Goal: Task Accomplishment & Management: Use online tool/utility

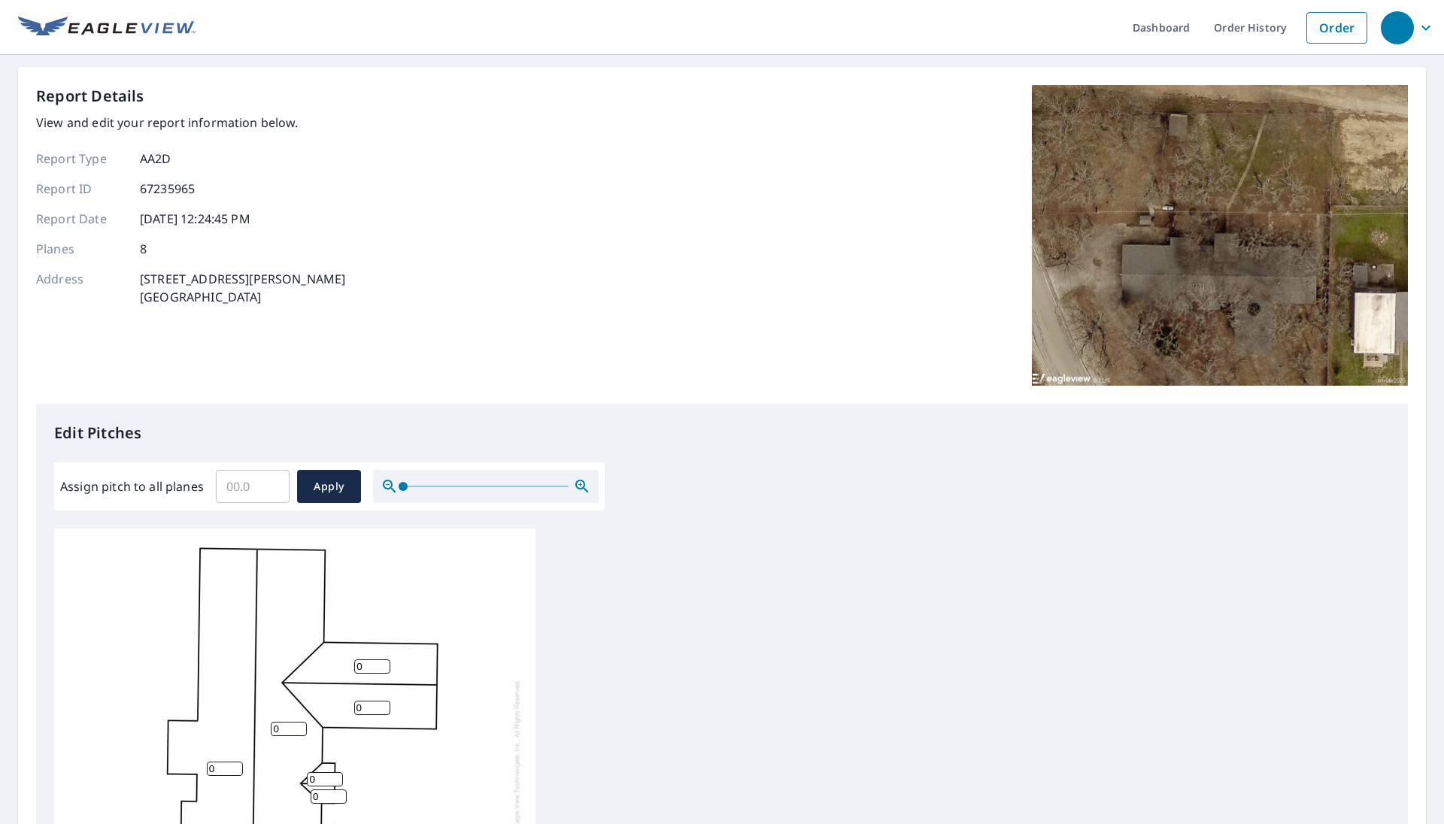
click at [256, 487] on input "Assign pitch to all planes" at bounding box center [253, 486] width 74 height 42
type input "4"
click at [78, 345] on div "Report Details View and edit your report information below. Report Type AA2D Re…" at bounding box center [190, 235] width 309 height 301
click at [323, 489] on span "Apply" at bounding box center [329, 487] width 40 height 19
type input "4"
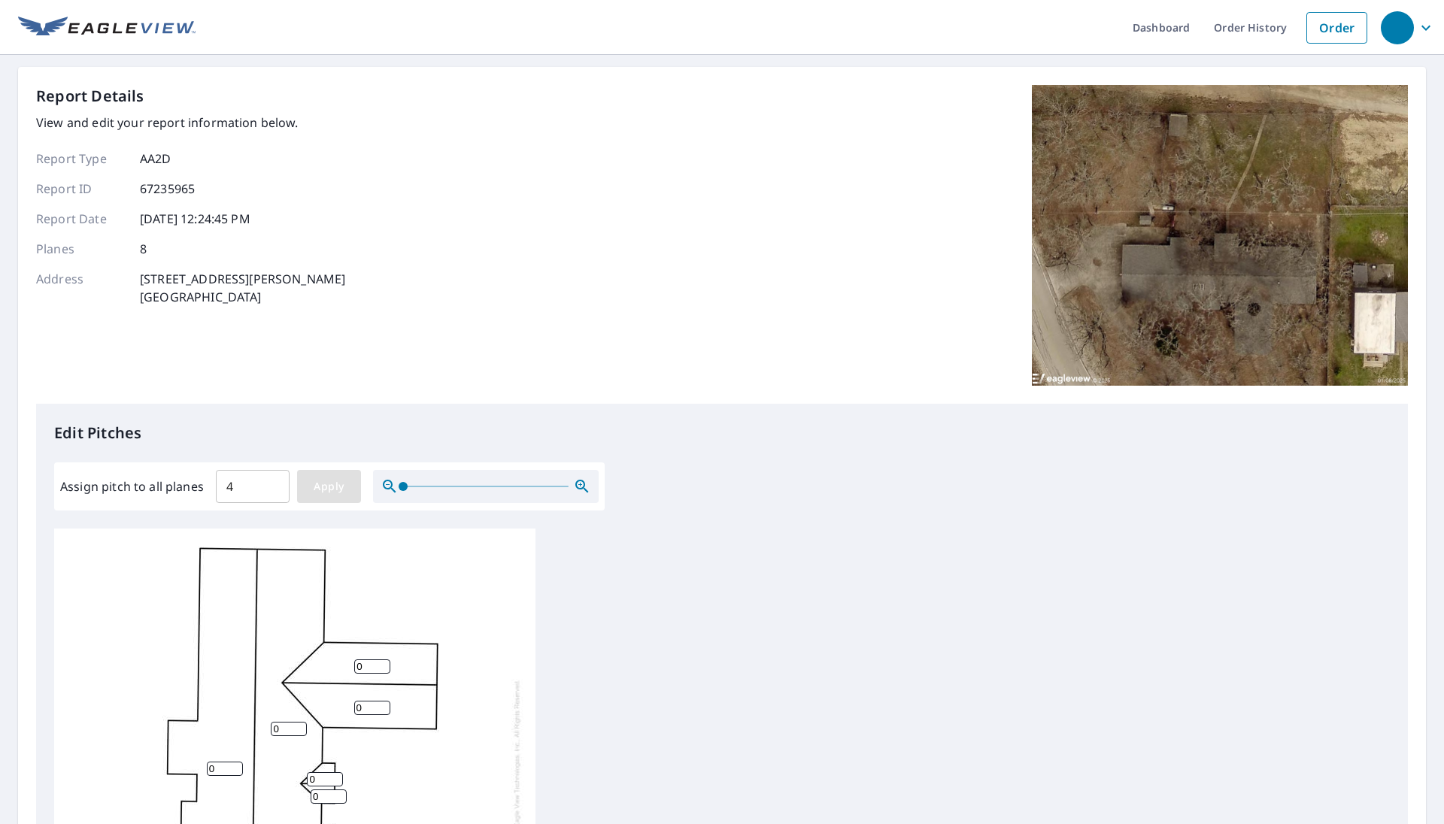
type input "4"
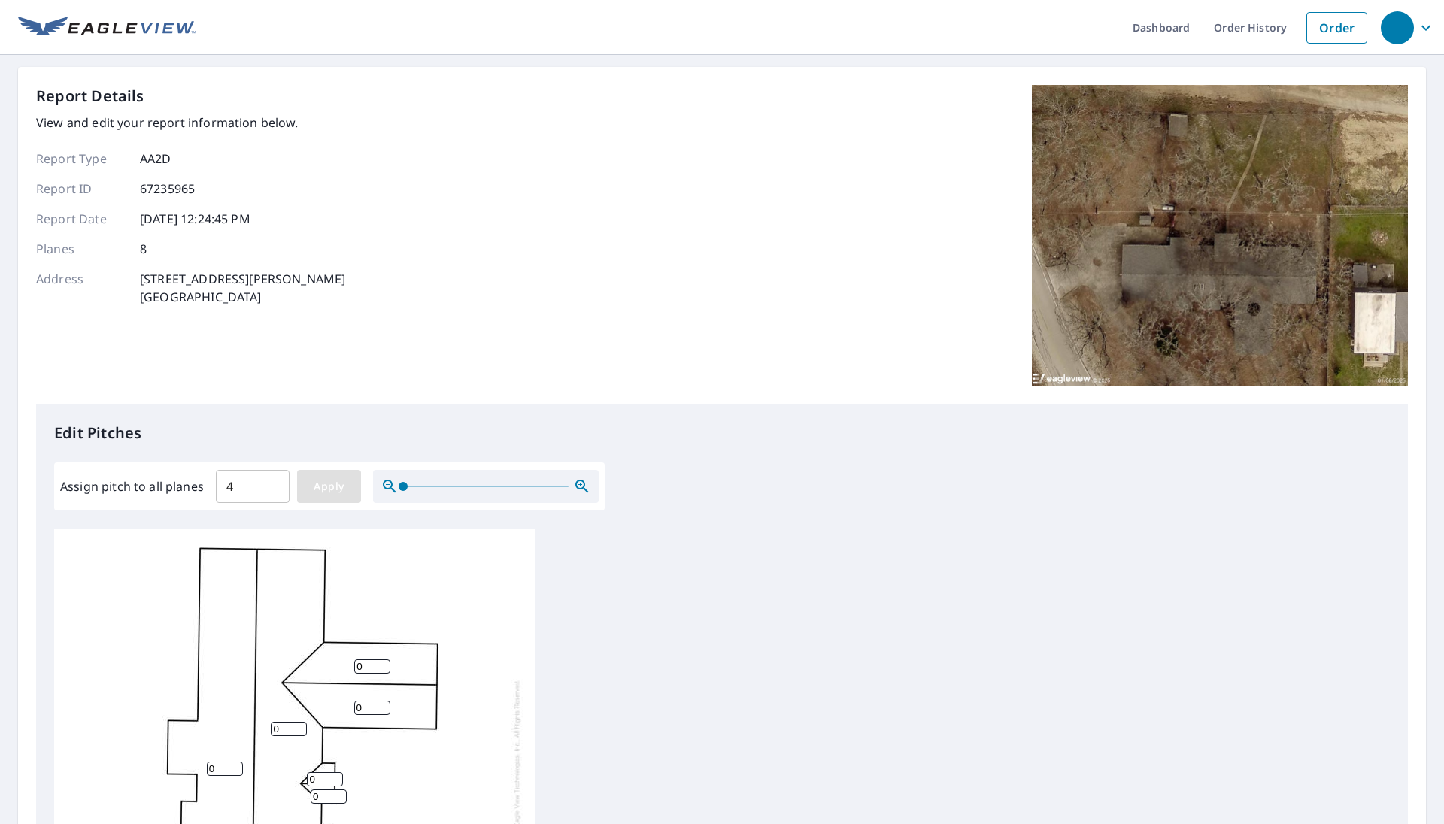
type input "4"
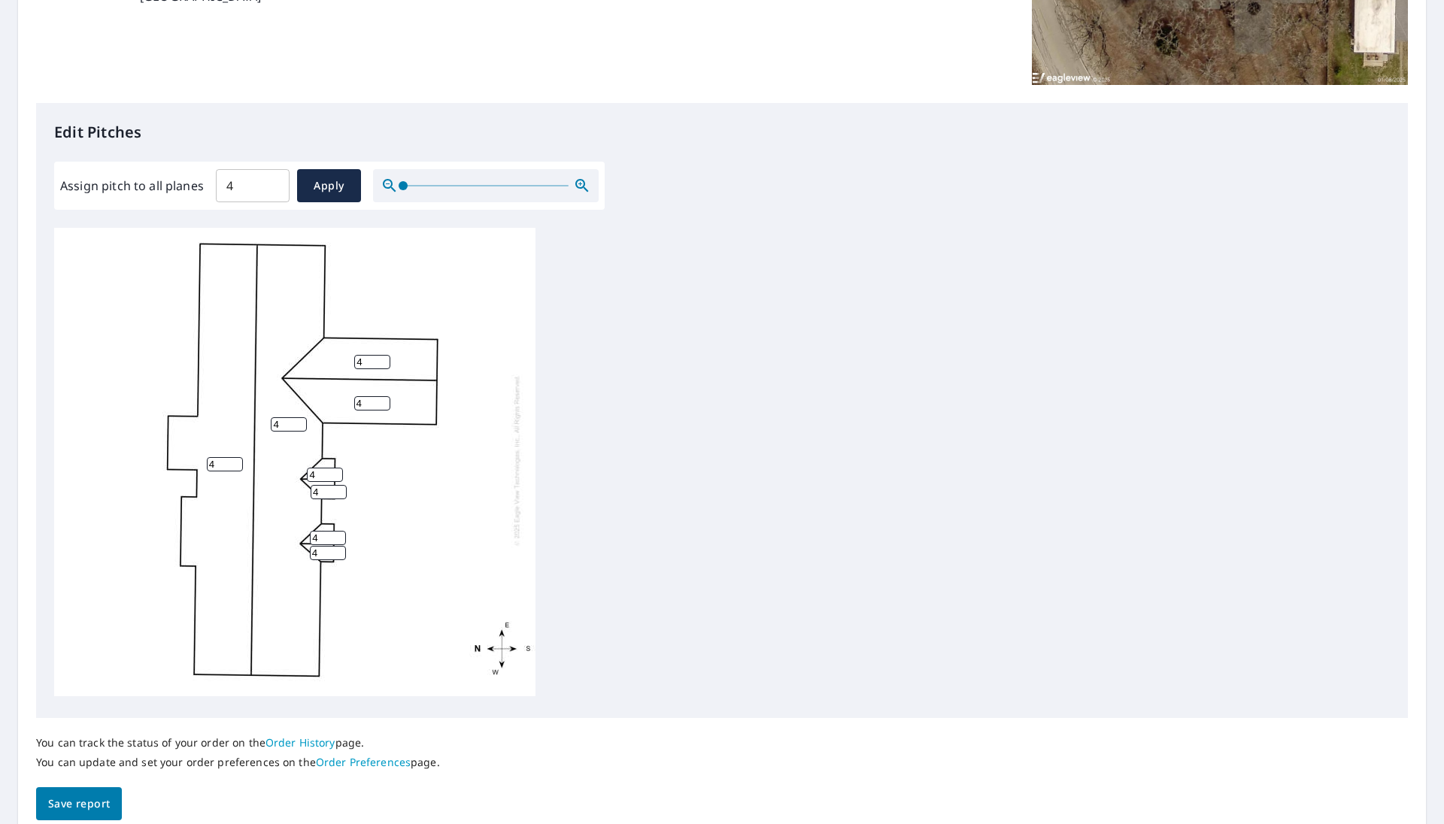
scroll to position [15, 0]
click at [92, 635] on span "Save report" at bounding box center [79, 804] width 62 height 19
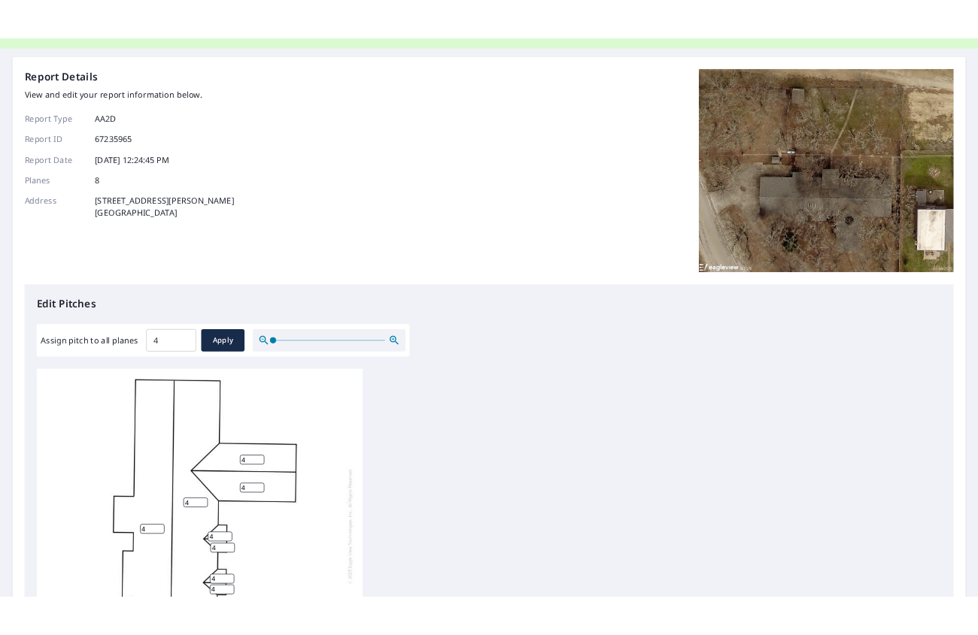
scroll to position [0, 0]
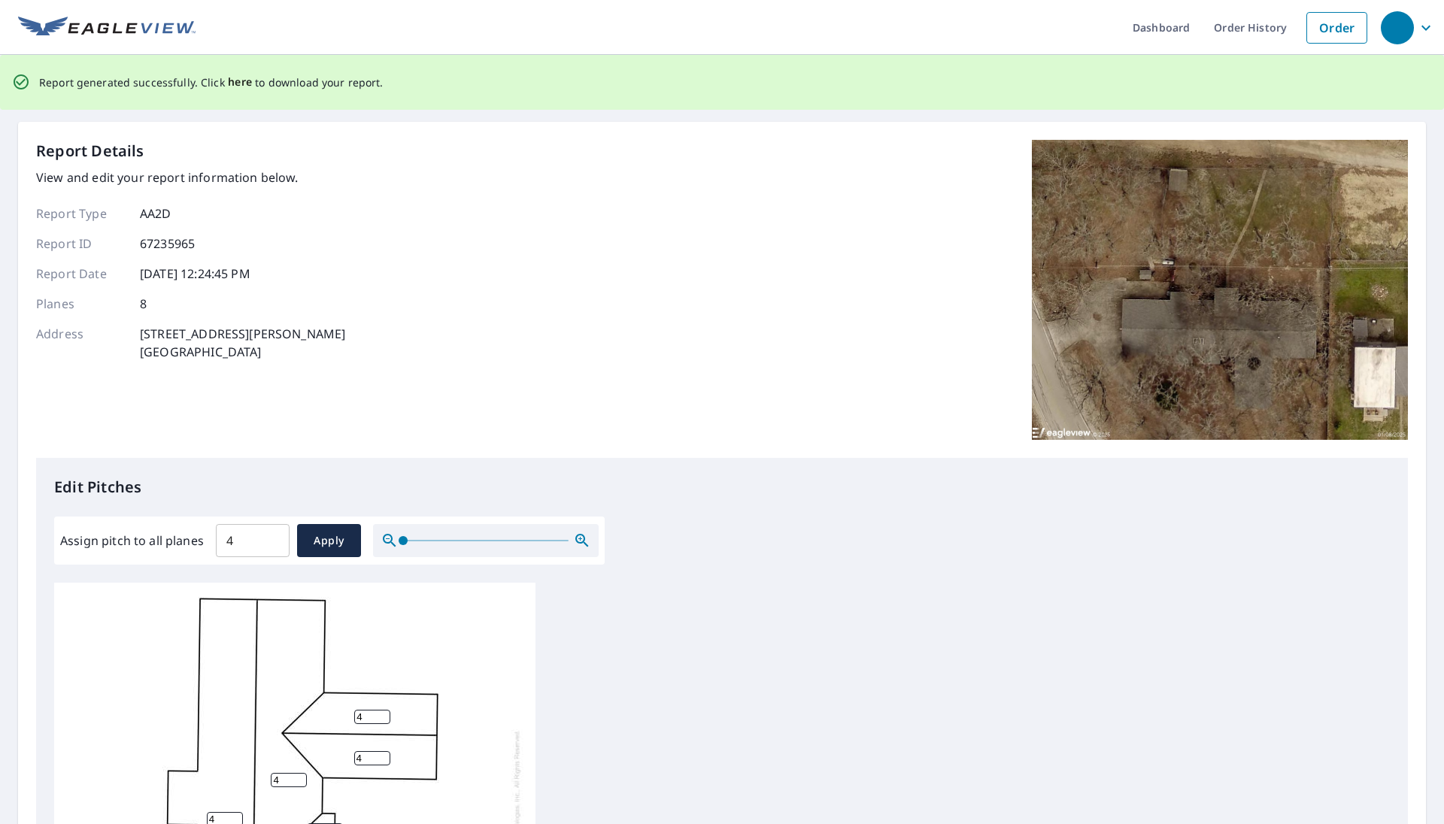
click at [241, 80] on span "here" at bounding box center [240, 82] width 25 height 19
